Goal: Task Accomplishment & Management: Use online tool/utility

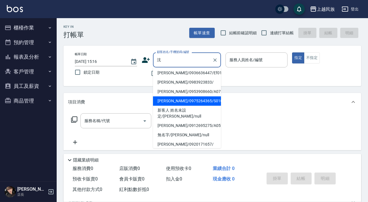
scroll to position [0, 0]
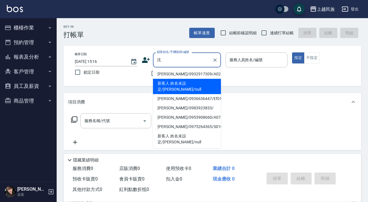
click at [206, 86] on li "新客人 姓名未設定/[PERSON_NAME]/null" at bounding box center [187, 86] width 68 height 15
type input "新客人 姓名未設定/[PERSON_NAME]/null"
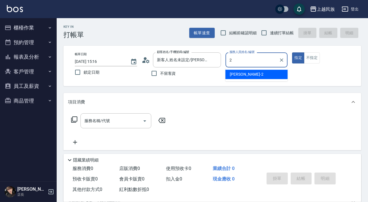
type input "2"
type button "true"
type input "[PERSON_NAME]-2"
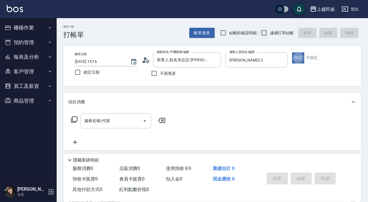
click at [270, 32] on input "連續打單結帳" at bounding box center [264, 33] width 12 height 12
checkbox input "true"
click at [116, 119] on input "服務名稱/代號" at bounding box center [111, 121] width 57 height 10
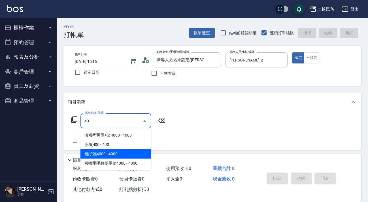
drag, startPoint x: 113, startPoint y: 144, endPoint x: 138, endPoint y: 131, distance: 28.8
click at [113, 143] on span "剪髮400 - 400" at bounding box center [115, 144] width 71 height 9
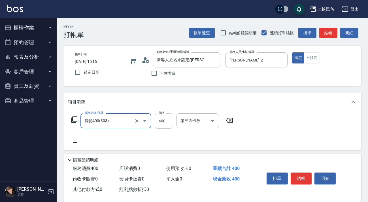
type input "剪髮400(303)"
click at [165, 119] on input "400" at bounding box center [163, 120] width 18 height 15
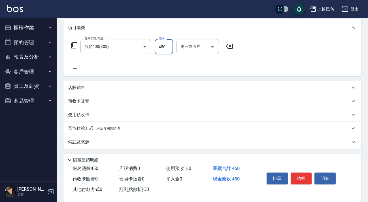
type input "450"
drag, startPoint x: 121, startPoint y: 133, endPoint x: 126, endPoint y: 130, distance: 4.8
click at [121, 132] on div "其他付款方式 入金可用餘額: 0" at bounding box center [211, 128] width 297 height 14
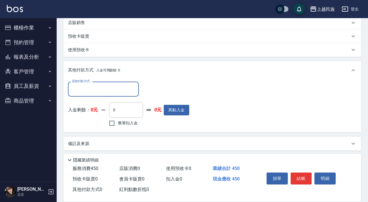
scroll to position [0, 0]
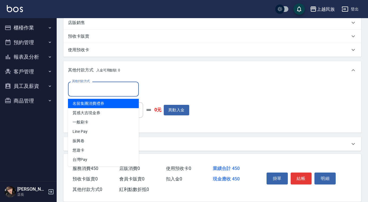
click at [129, 86] on input "其他付款方式" at bounding box center [103, 89] width 66 height 10
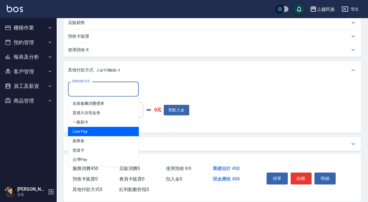
click at [122, 131] on span "Line Pay" at bounding box center [103, 131] width 71 height 9
type input "Line Pay"
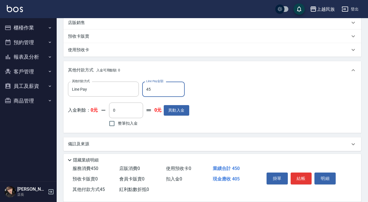
type input "450"
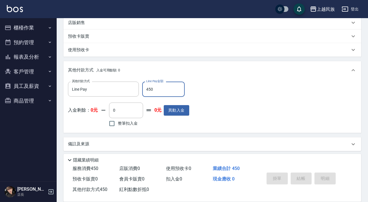
type input "[DATE] 16:08"
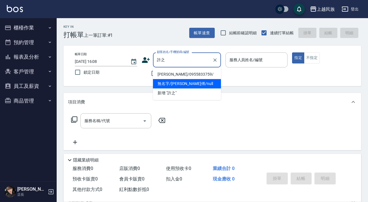
click at [195, 84] on li "無名字/[PERSON_NAME]傅/null" at bounding box center [187, 83] width 68 height 9
type input "無名字/[PERSON_NAME]傅/null"
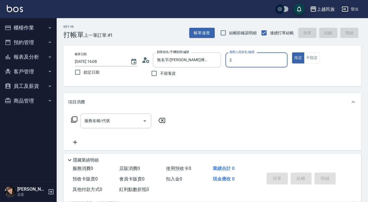
type input "[PERSON_NAME]-2"
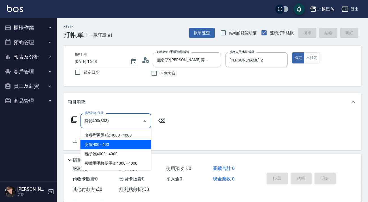
type input "剪髮400(303)"
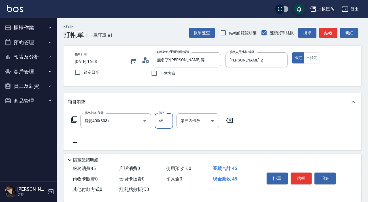
type input "450"
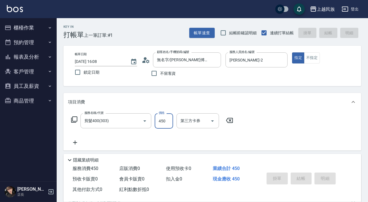
type input "[DATE] 16:09"
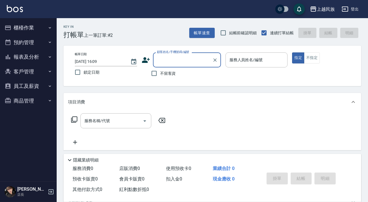
click at [147, 63] on icon at bounding box center [145, 60] width 8 height 8
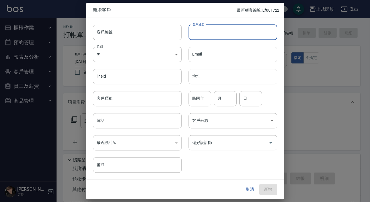
click at [216, 34] on input "客戶姓名" at bounding box center [233, 32] width 89 height 15
type input "[PERSON_NAME]"
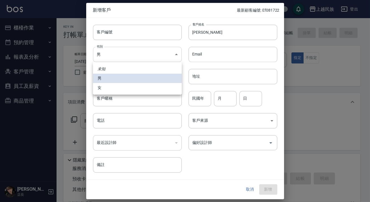
click at [170, 52] on body "上越民族 登出 櫃檯作業 打帳單 帳單列表 現金收支登錄 材料自購登錄 每日結帳 排班表 現場電腦打卡 預約管理 預約管理 單日預約紀錄 單週預約紀錄 報表及…" at bounding box center [185, 138] width 370 height 276
click at [149, 90] on li "女" at bounding box center [137, 87] width 89 height 9
type input "[DEMOGRAPHIC_DATA]"
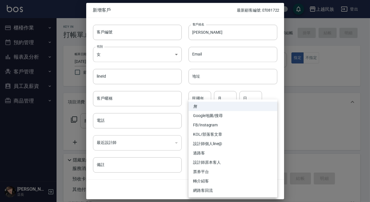
click at [232, 119] on body "上越民族 登出 櫃檯作業 打帳單 帳單列表 現金收支登錄 材料自購登錄 每日結帳 排班表 現場電腦打卡 預約管理 預約管理 單日預約紀錄 單週預約紀錄 報表及…" at bounding box center [185, 138] width 370 height 276
click at [216, 123] on li "FB/Instagram" at bounding box center [233, 124] width 89 height 9
type input "FB/Instagram"
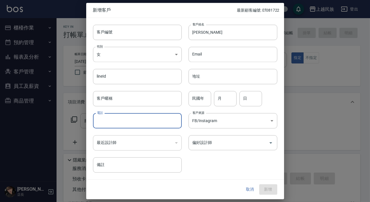
click at [145, 125] on input "電話" at bounding box center [137, 120] width 89 height 15
type input "0972721621"
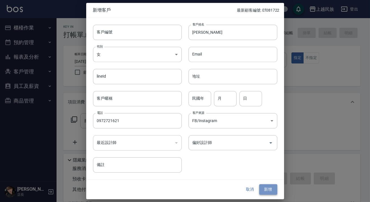
click at [272, 186] on button "新增" at bounding box center [268, 189] width 18 height 10
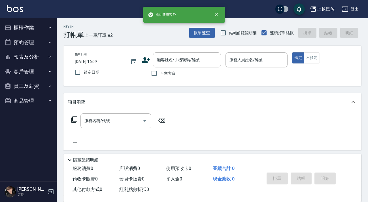
click at [36, 68] on button "客戶管理" at bounding box center [28, 71] width 52 height 15
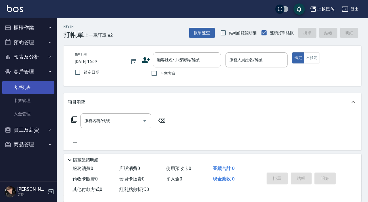
click at [37, 81] on link "客戶列表" at bounding box center [28, 87] width 52 height 13
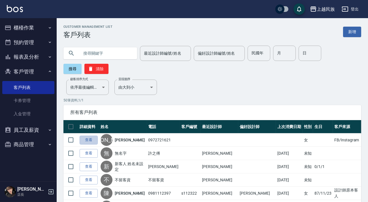
click at [91, 138] on link "查看" at bounding box center [89, 140] width 18 height 9
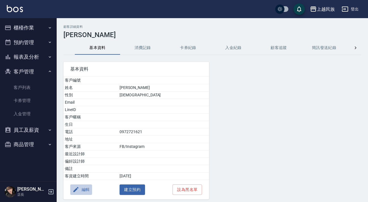
click at [86, 188] on button "編輯" at bounding box center [81, 189] width 22 height 10
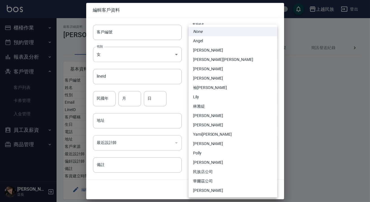
click at [230, 141] on body "上越民族 登出 櫃檯作業 打帳單 帳單列表 現金收支登錄 材料自購登錄 每日結帳 排班表 現場電腦打卡 預約管理 預約管理 單日預約紀錄 單週預約紀錄 報表及…" at bounding box center [185, 111] width 370 height 223
click at [213, 79] on li "[PERSON_NAME]" at bounding box center [233, 78] width 89 height 9
type input "140ea9f5-b637-41f5-8ac3-7bf370402bea"
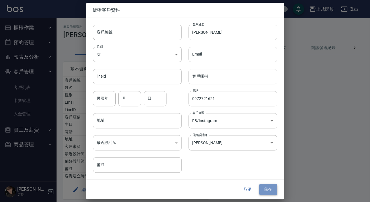
click at [266, 188] on button "儲存" at bounding box center [268, 189] width 18 height 10
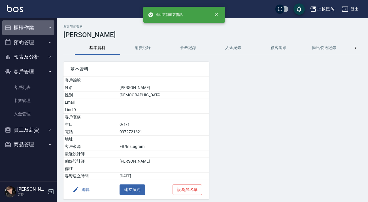
click at [32, 29] on button "櫃檯作業" at bounding box center [28, 27] width 52 height 15
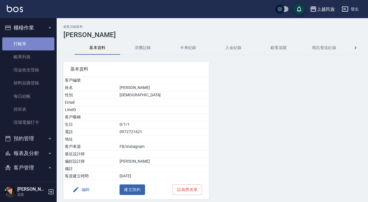
click at [36, 40] on link "打帳單" at bounding box center [28, 43] width 52 height 13
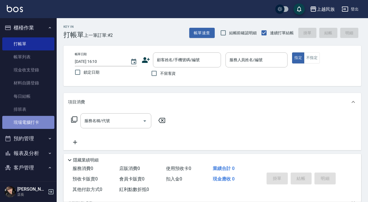
click at [30, 122] on link "現場電腦打卡" at bounding box center [28, 122] width 52 height 13
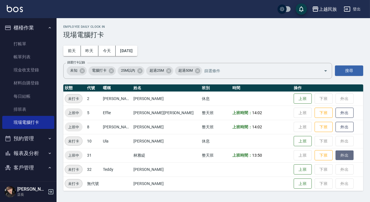
click at [337, 152] on button "外出" at bounding box center [345, 155] width 18 height 10
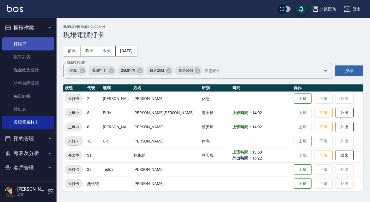
click at [38, 42] on link "打帳單" at bounding box center [28, 43] width 52 height 13
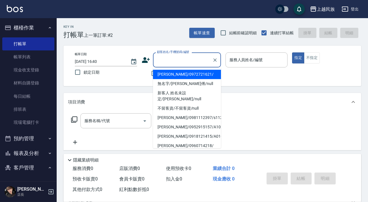
click at [192, 60] on input "顧客姓名/手機號碼/編號" at bounding box center [182, 60] width 54 height 10
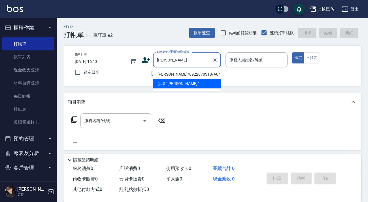
click at [189, 74] on li "[PERSON_NAME]/0922070318/A041011" at bounding box center [187, 74] width 68 height 9
type input "[PERSON_NAME]/0922070318/A041011"
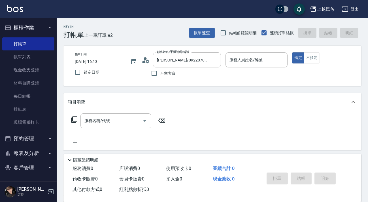
click at [147, 61] on icon at bounding box center [145, 60] width 8 height 8
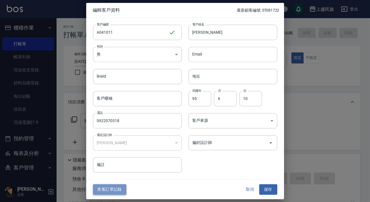
click at [117, 184] on button "查看訂單記錄" at bounding box center [109, 189] width 33 height 10
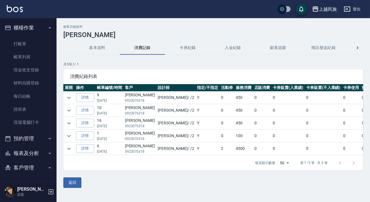
click at [102, 50] on button "基本資料" at bounding box center [97, 48] width 45 height 14
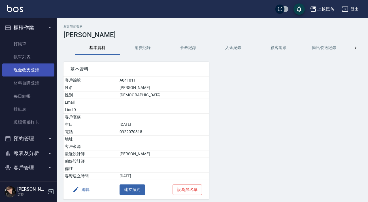
click at [28, 69] on link "現金收支登錄" at bounding box center [28, 69] width 52 height 13
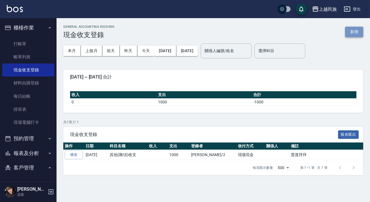
click at [351, 31] on button "新增" at bounding box center [354, 32] width 18 height 10
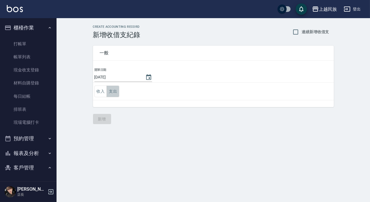
click at [114, 89] on button "支出" at bounding box center [113, 91] width 13 height 12
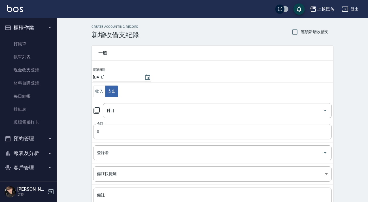
click at [96, 109] on icon at bounding box center [96, 110] width 7 height 7
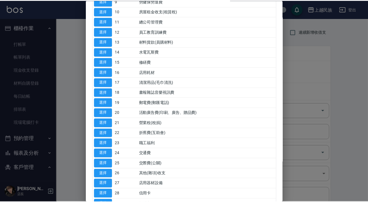
scroll to position [154, 0]
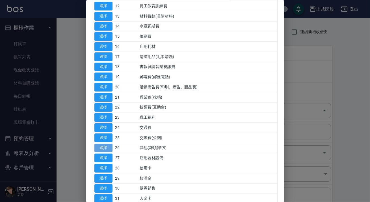
click at [101, 144] on button "選擇" at bounding box center [103, 147] width 18 height 9
type input "26 其他(雜項)收支"
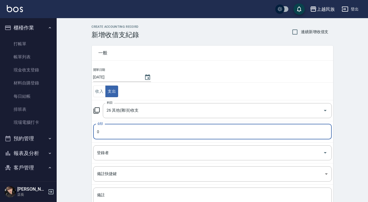
click at [107, 134] on input "0" at bounding box center [212, 131] width 238 height 15
type input "150"
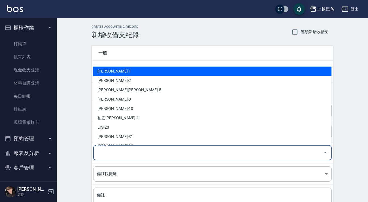
click at [108, 149] on input "登錄者" at bounding box center [208, 153] width 225 height 10
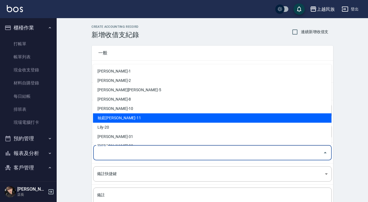
click at [112, 120] on li "袖庭[PERSON_NAME]-11" at bounding box center [212, 117] width 238 height 9
type input "袖庭[PERSON_NAME]-11"
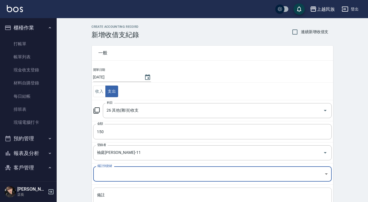
click at [107, 192] on textarea "備註" at bounding box center [212, 201] width 230 height 19
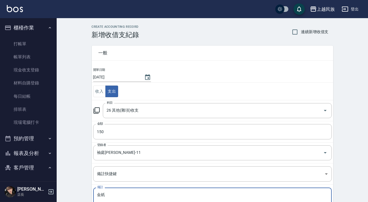
click at [107, 192] on textarea "金紙" at bounding box center [212, 201] width 230 height 19
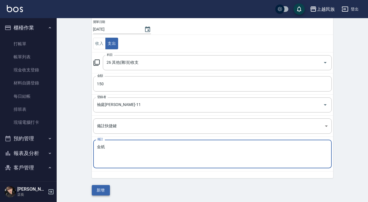
type textarea "金紙"
click at [102, 188] on button "新增" at bounding box center [101, 190] width 18 height 10
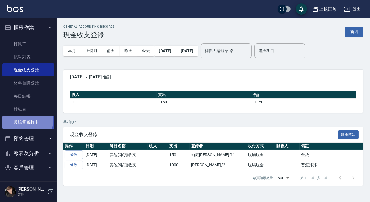
click at [26, 120] on link "現場電腦打卡" at bounding box center [28, 122] width 52 height 13
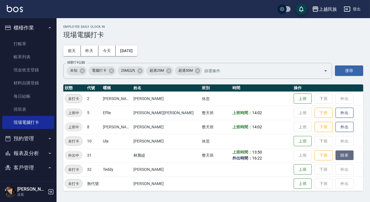
click at [336, 156] on button "歸來" at bounding box center [345, 155] width 18 height 10
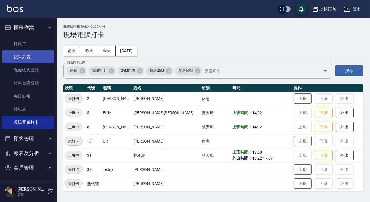
click at [40, 50] on link "帳單列表" at bounding box center [28, 56] width 52 height 13
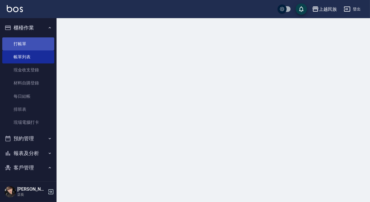
click at [43, 40] on link "打帳單" at bounding box center [28, 43] width 52 height 13
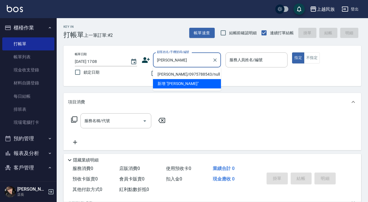
click at [166, 73] on li "[PERSON_NAME]/0975788543/null" at bounding box center [187, 74] width 68 height 9
type input "[PERSON_NAME]/0975788543/null"
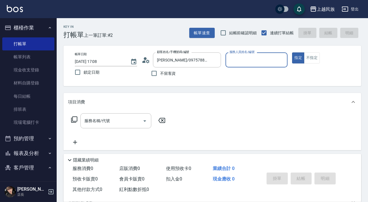
click at [146, 61] on icon at bounding box center [145, 60] width 8 height 8
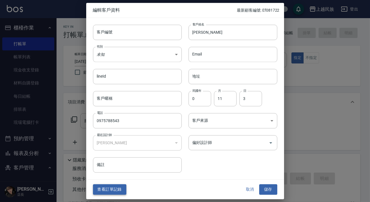
click at [109, 187] on button "查看訂單記錄" at bounding box center [109, 189] width 33 height 10
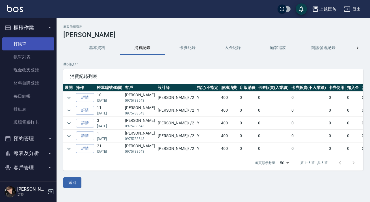
click at [42, 48] on link "打帳單" at bounding box center [28, 43] width 52 height 13
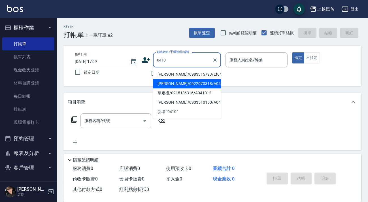
click at [193, 85] on li "[PERSON_NAME]/0922070318/A041011" at bounding box center [187, 83] width 68 height 9
type input "[PERSON_NAME]/0922070318/A041011"
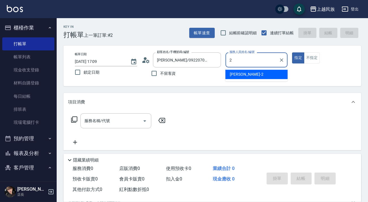
type input "2"
type button "true"
type input "[PERSON_NAME]-2"
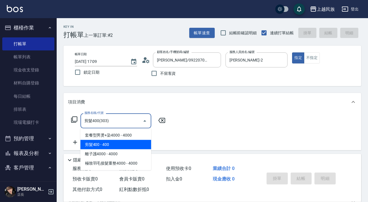
type input "剪髮400(303)"
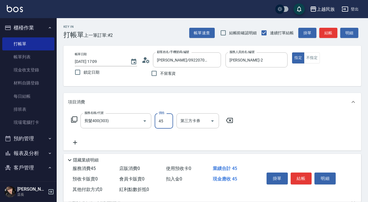
type input "450"
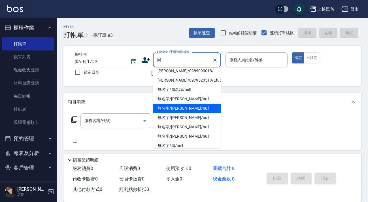
scroll to position [51, 0]
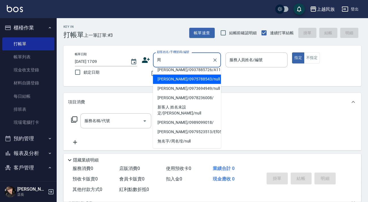
click at [199, 79] on li "[PERSON_NAME]/0975788543/null" at bounding box center [187, 78] width 68 height 9
type input "[PERSON_NAME]/0975788543/null"
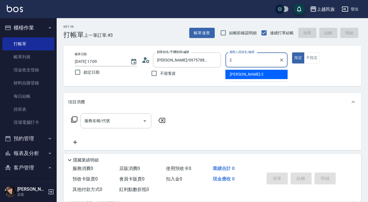
type input "[PERSON_NAME]-2"
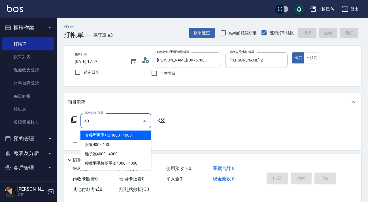
type input "套餐型男燙+染4000(207)"
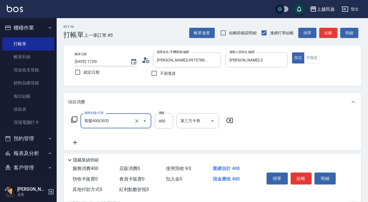
type input "剪髮400(303)"
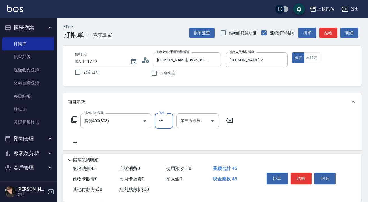
type input "450"
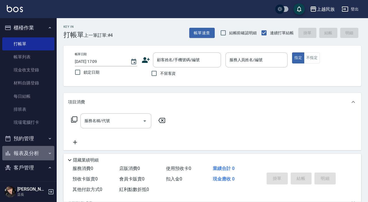
click at [38, 152] on button "報表及分析" at bounding box center [28, 153] width 52 height 15
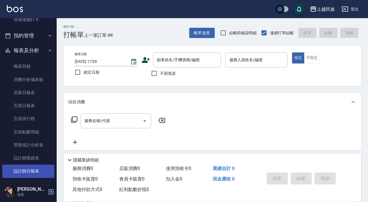
scroll to position [128, 0]
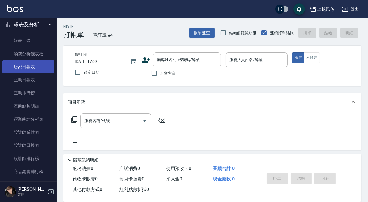
click at [33, 63] on link "店家日報表" at bounding box center [28, 66] width 52 height 13
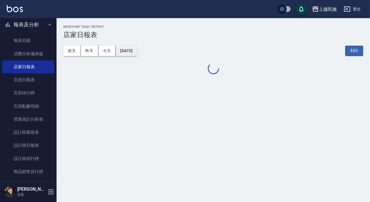
click at [133, 48] on button "[DATE]" at bounding box center [127, 51] width 22 height 10
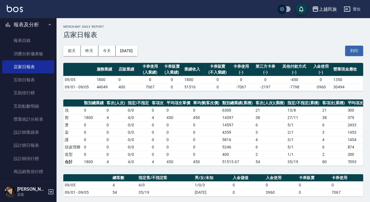
click at [207, 68] on div "卡券販賣" at bounding box center [218, 66] width 22 height 6
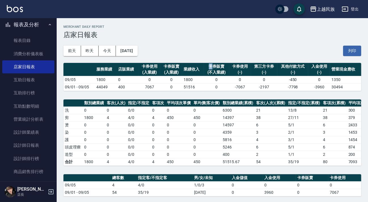
click at [207, 68] on div "卡券販賣" at bounding box center [216, 66] width 22 height 6
click at [136, 45] on div "[DATE] [DATE] [DATE] [DATE] 列印" at bounding box center [211, 51] width 297 height 24
click at [136, 54] on button "[DATE]" at bounding box center [127, 51] width 22 height 10
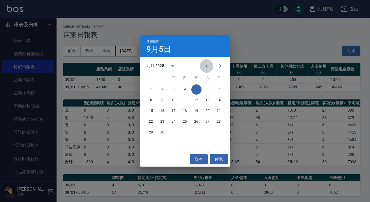
click at [208, 63] on icon "Previous month" at bounding box center [206, 66] width 7 height 7
click at [207, 63] on icon "Previous month" at bounding box center [206, 66] width 7 height 7
click at [215, 65] on button "Next month" at bounding box center [221, 66] width 14 height 14
click at [150, 98] on button "4" at bounding box center [151, 100] width 10 height 10
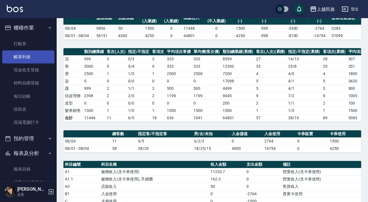
click at [31, 54] on link "帳單列表" at bounding box center [28, 56] width 52 height 13
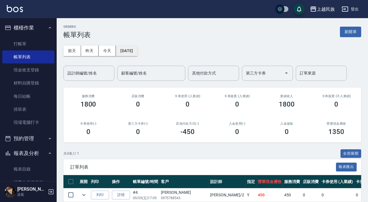
click at [117, 46] on button "[DATE]" at bounding box center [127, 51] width 22 height 10
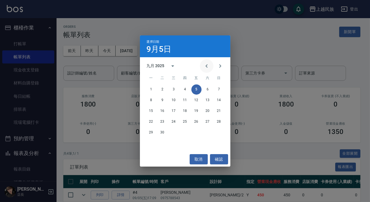
click at [204, 68] on icon "Previous month" at bounding box center [206, 66] width 7 height 7
click at [148, 101] on button "4" at bounding box center [151, 100] width 10 height 10
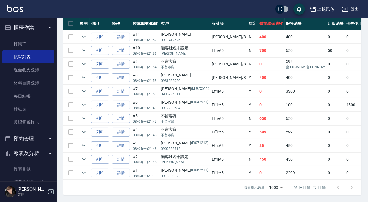
scroll to position [59, 0]
